Goal: Task Accomplishment & Management: Use online tool/utility

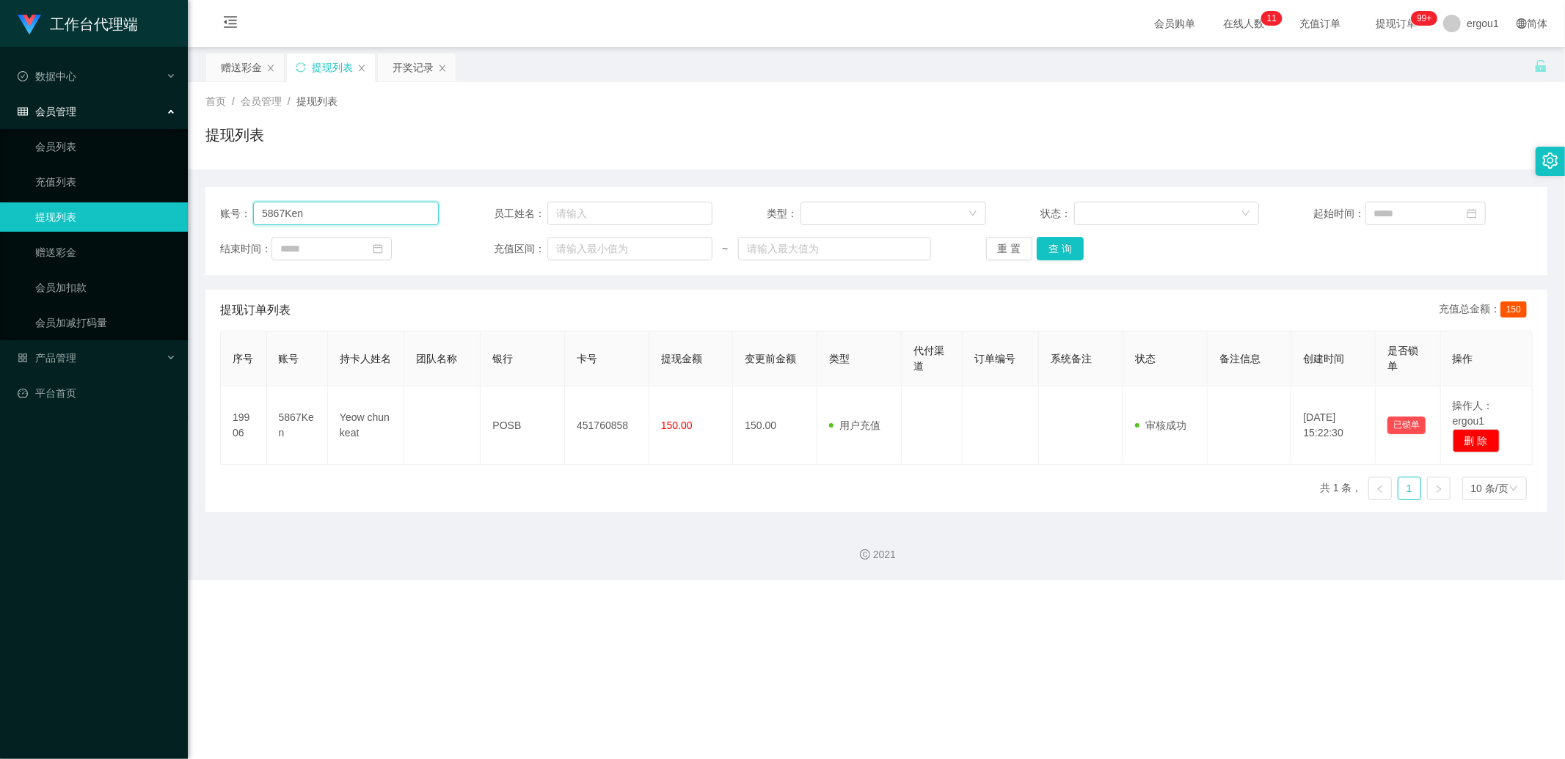
click at [308, 213] on input "5867Ken" at bounding box center [346, 213] width 186 height 23
drag, startPoint x: 258, startPoint y: 71, endPoint x: 260, endPoint y: 83, distance: 11.9
click at [258, 71] on div "赠送彩金" at bounding box center [241, 68] width 41 height 28
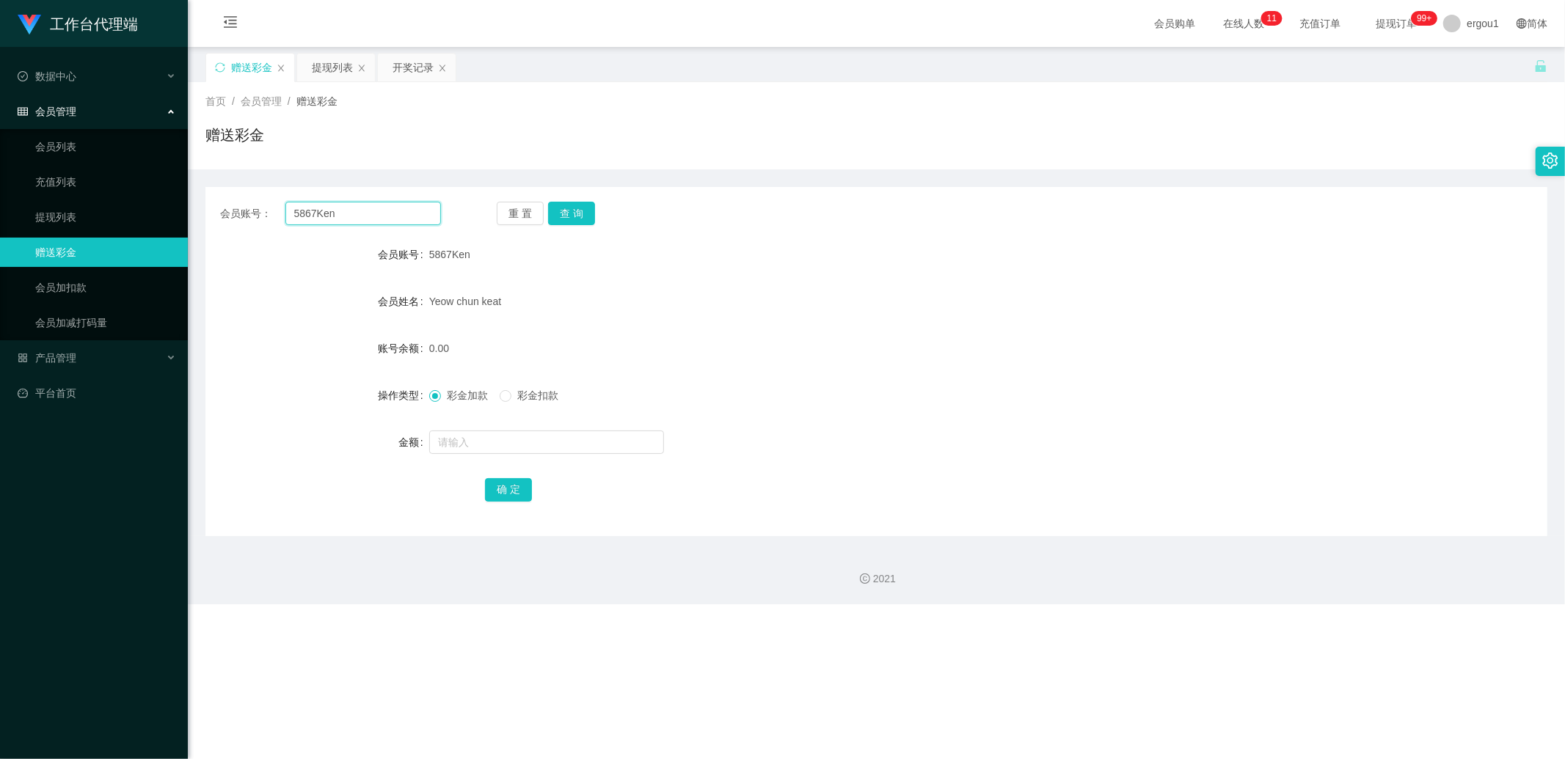
click at [310, 216] on input "5867Ken" at bounding box center [363, 213] width 156 height 23
click at [572, 214] on button "查 询" at bounding box center [571, 213] width 47 height 23
click at [488, 448] on input "text" at bounding box center [546, 442] width 235 height 23
type input "100"
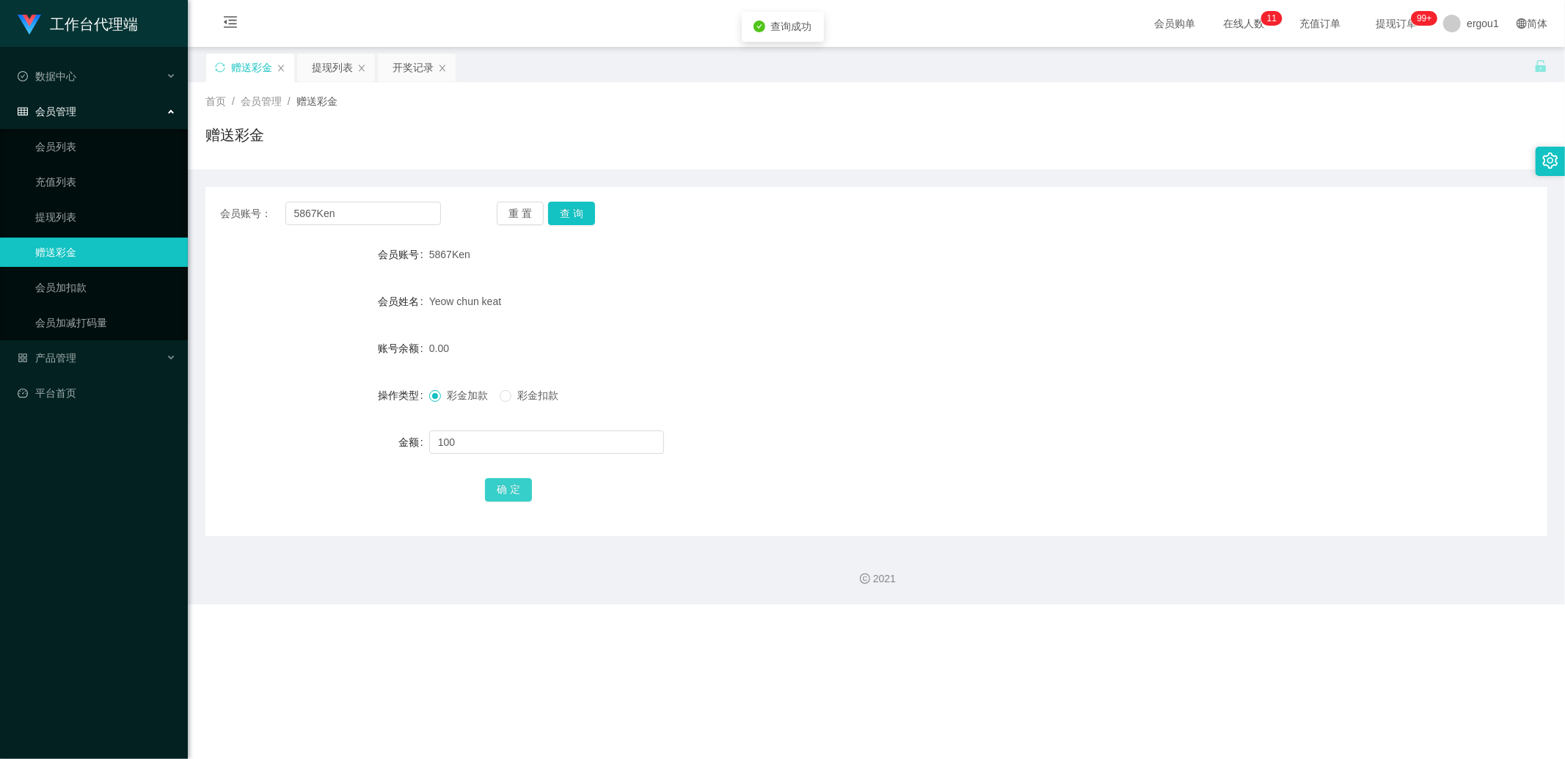
drag, startPoint x: 490, startPoint y: 483, endPoint x: 497, endPoint y: 480, distance: 7.9
click at [490, 483] on button "确 定" at bounding box center [508, 489] width 47 height 23
click at [577, 213] on button "查 询" at bounding box center [571, 213] width 47 height 23
click at [573, 219] on button "查 询" at bounding box center [571, 213] width 47 height 23
click at [577, 224] on button "查 询" at bounding box center [571, 213] width 47 height 23
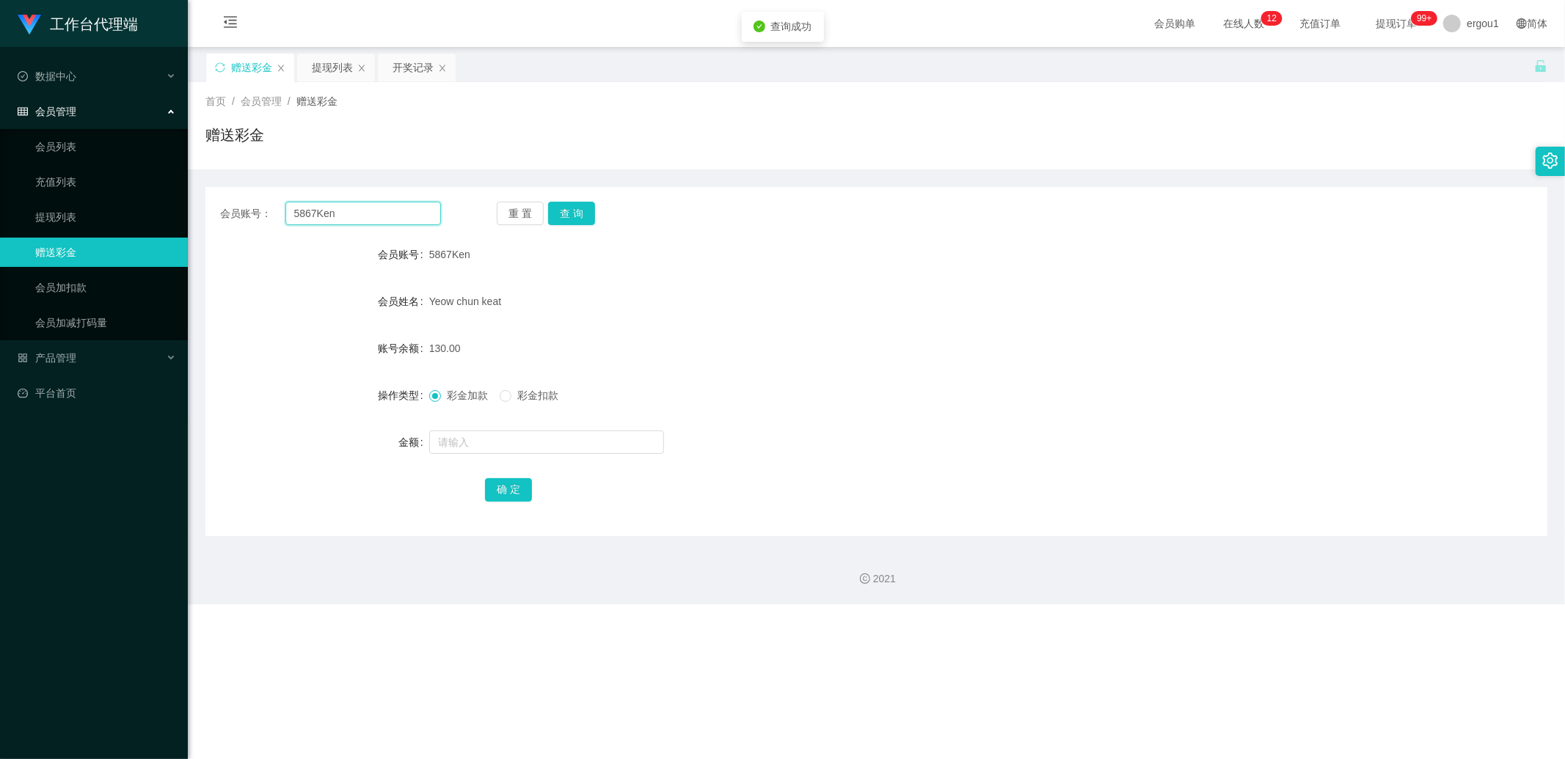
click at [341, 209] on input "5867Ken" at bounding box center [363, 213] width 156 height 23
click at [340, 211] on input "5867Ken" at bounding box center [363, 213] width 156 height 23
click at [341, 68] on div "提现列表" at bounding box center [332, 68] width 41 height 28
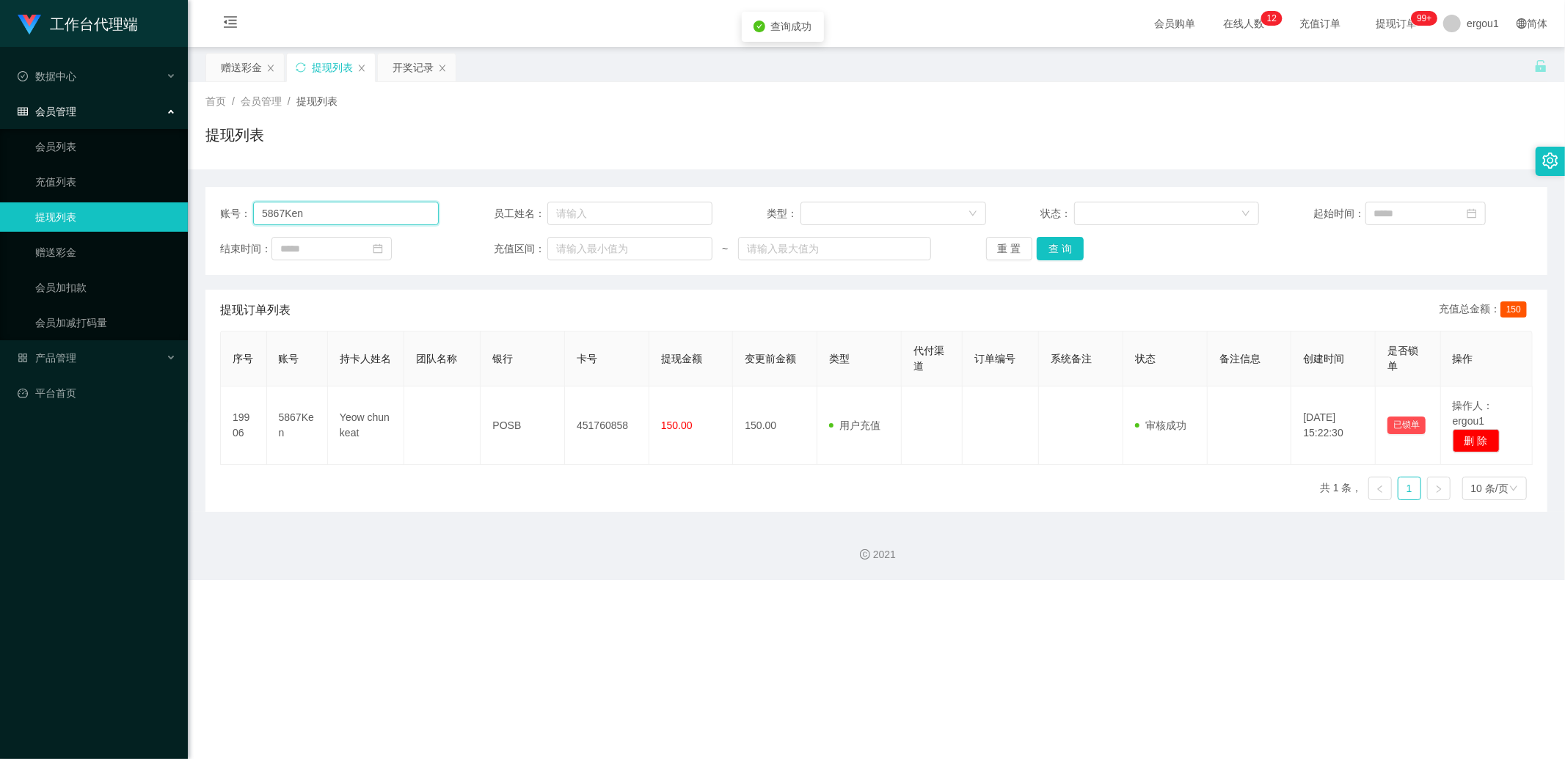
click at [302, 209] on input "5867Ken" at bounding box center [346, 213] width 186 height 23
click at [302, 211] on input "5867Ken" at bounding box center [346, 213] width 186 height 23
click at [1066, 252] on button "查 询" at bounding box center [1059, 248] width 47 height 23
click at [537, 135] on div "提现列表" at bounding box center [876, 141] width 1342 height 34
click at [1065, 252] on button "查 询" at bounding box center [1059, 248] width 47 height 23
